Goal: Information Seeking & Learning: Find specific fact

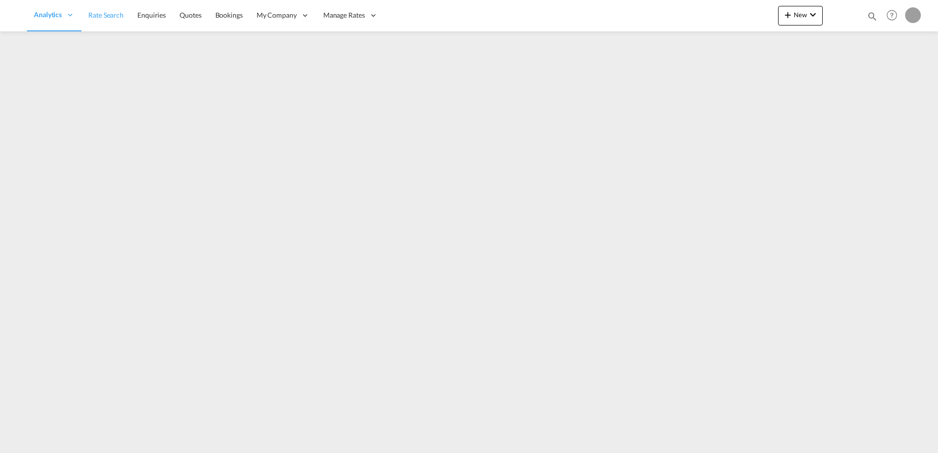
click at [105, 8] on link "Rate Search" at bounding box center [105, 16] width 49 height 32
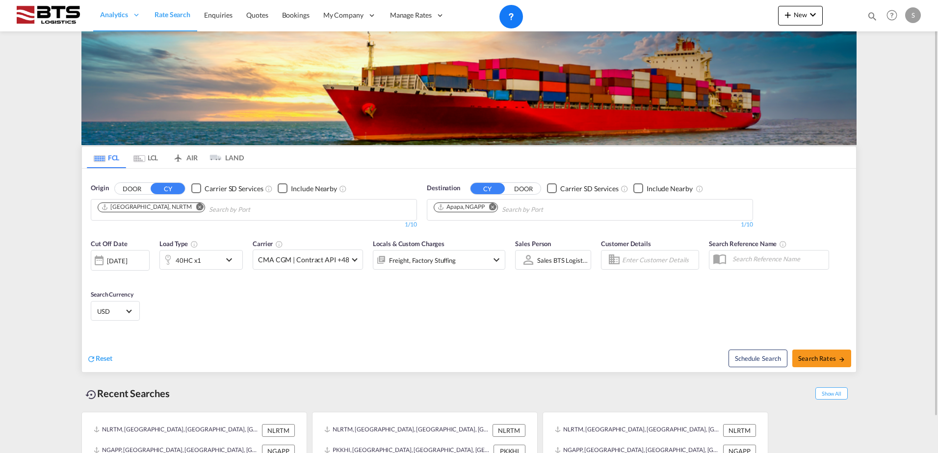
click at [494, 210] on md-icon "Remove" at bounding box center [492, 206] width 7 height 7
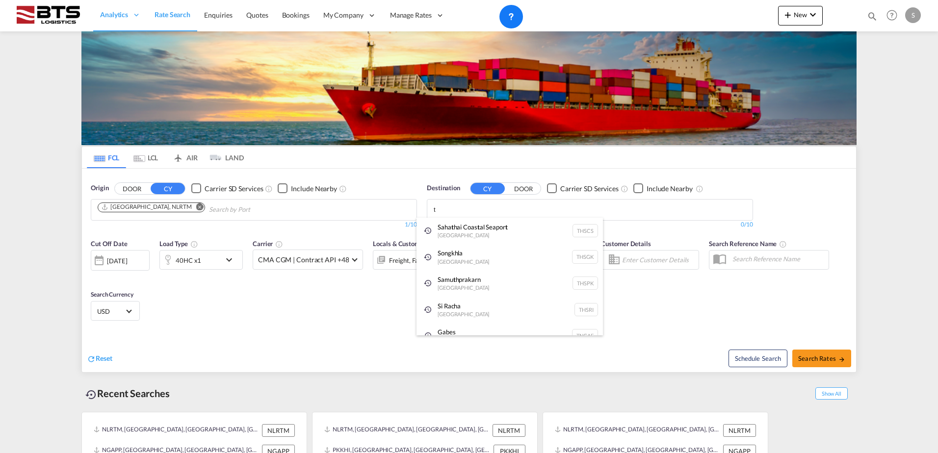
drag, startPoint x: 454, startPoint y: 213, endPoint x: 433, endPoint y: 207, distance: 21.8
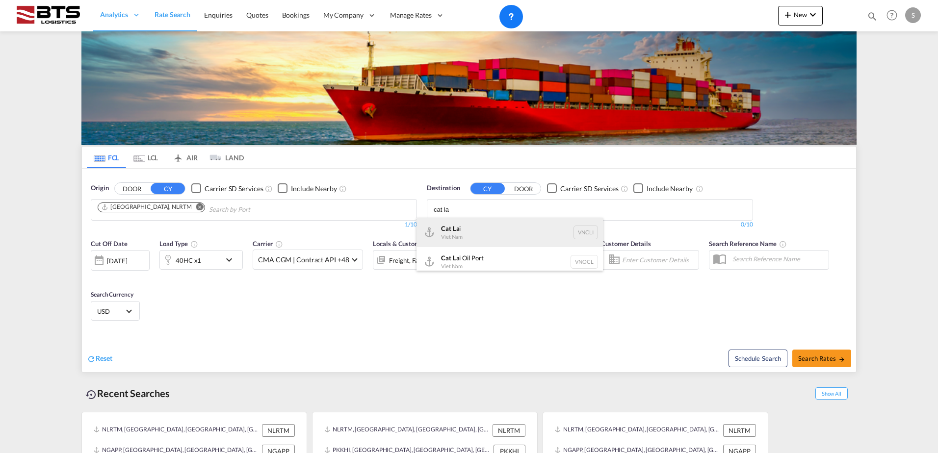
type input "cat la"
click at [466, 226] on div "Cat La i Viet Nam VNCLI" at bounding box center [510, 232] width 186 height 29
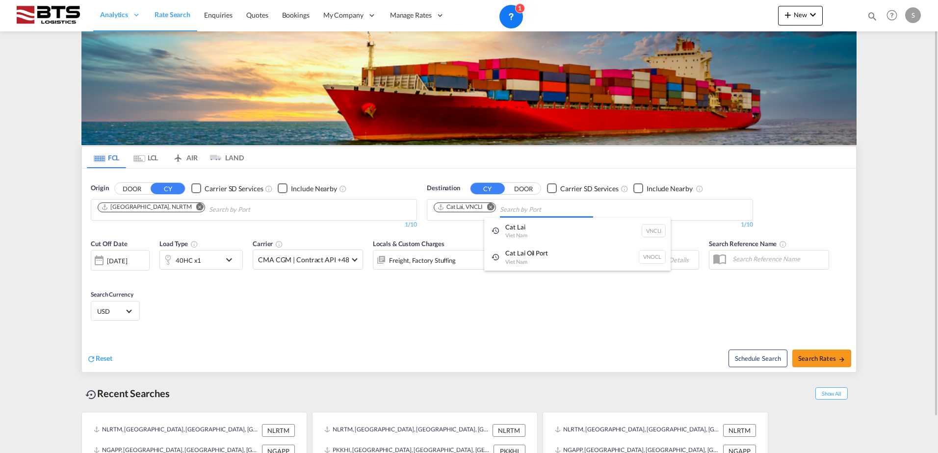
drag, startPoint x: 204, startPoint y: 304, endPoint x: 197, endPoint y: 293, distance: 13.5
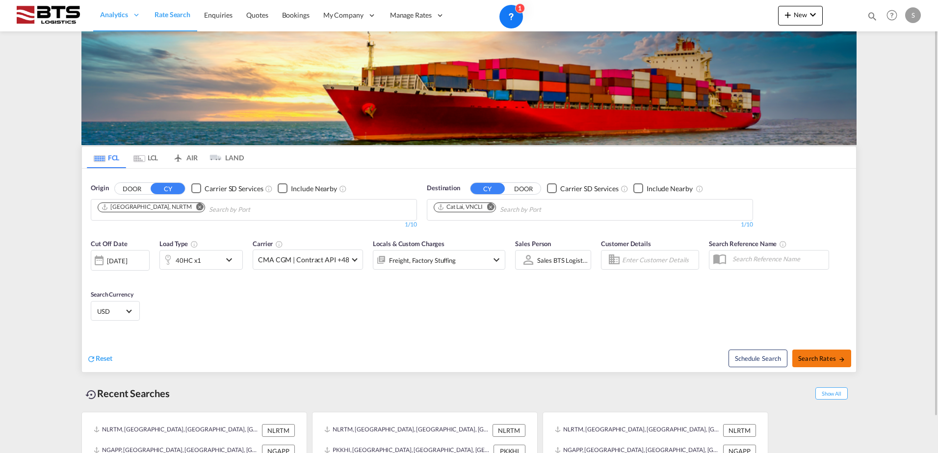
click at [829, 359] on span "Search Rates" at bounding box center [821, 359] width 47 height 8
type input "NLRTM to VNCLI / [DATE]"
